Goal: Obtain resource: Download file/media

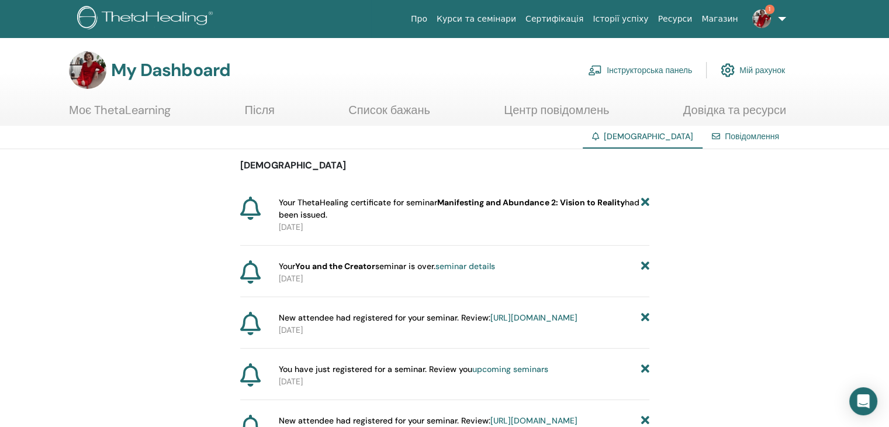
click at [642, 69] on link "Інструкторська панель" at bounding box center [640, 70] width 104 height 26
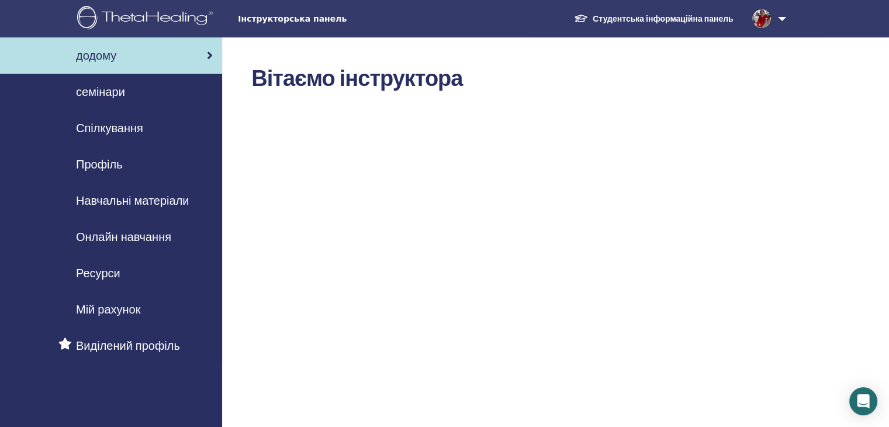
click at [619, 19] on link "Студентська інформаційна панель" at bounding box center [653, 19] width 178 height 22
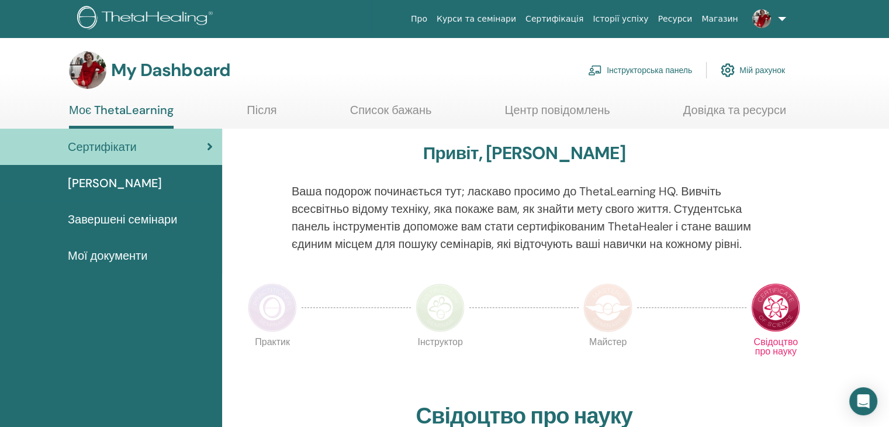
click at [150, 256] on div "Мої документи" at bounding box center [110, 256] width 203 height 18
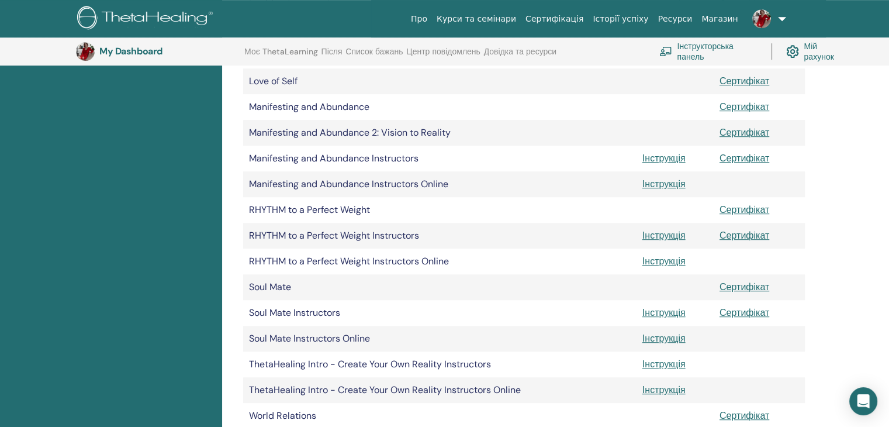
scroll to position [655, 0]
click at [747, 131] on link "Сертифікат" at bounding box center [744, 133] width 50 height 12
